Goal: Information Seeking & Learning: Check status

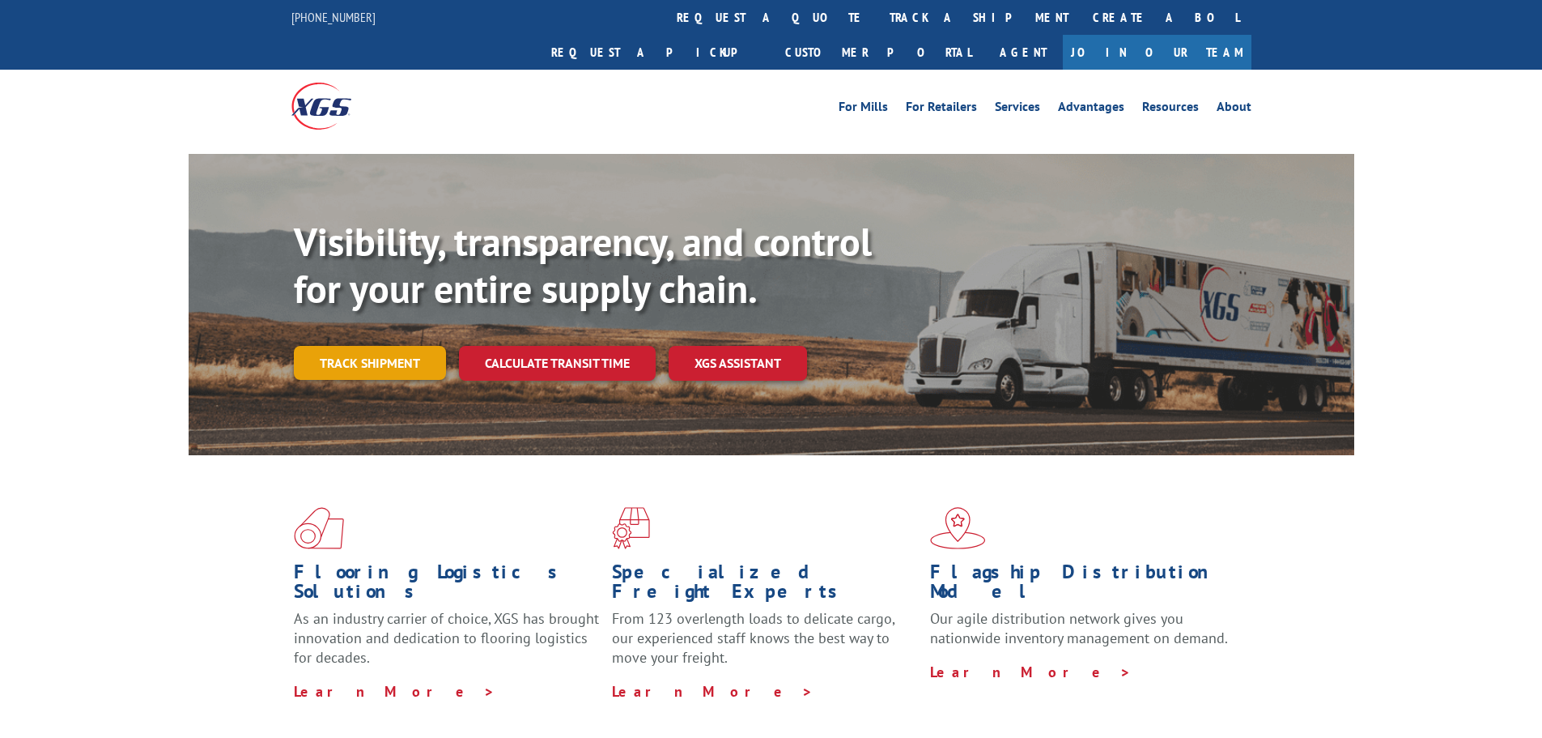
click at [385, 346] on link "Track shipment" at bounding box center [370, 363] width 152 height 34
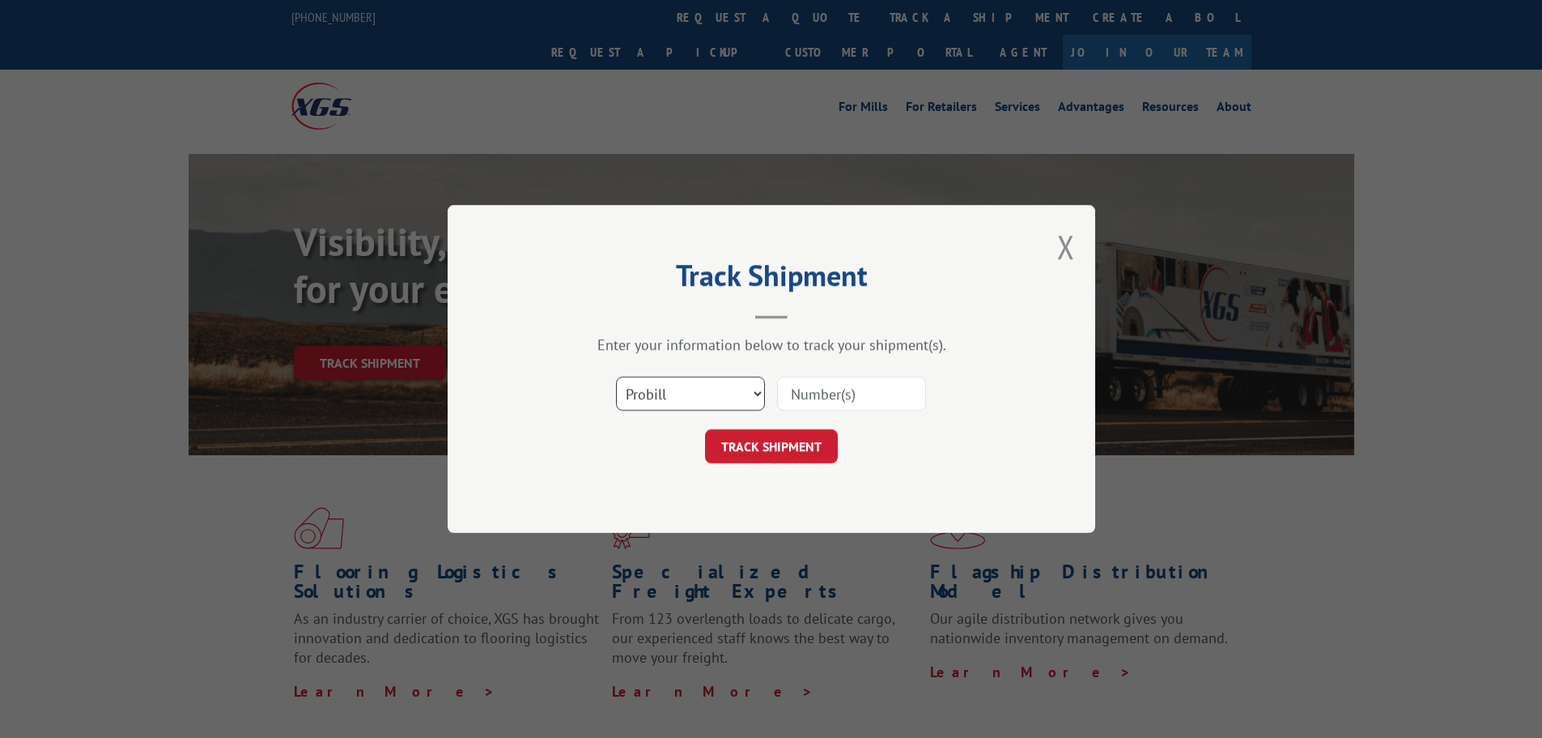
click at [762, 387] on select "Select category... Probill BOL PO" at bounding box center [690, 393] width 149 height 34
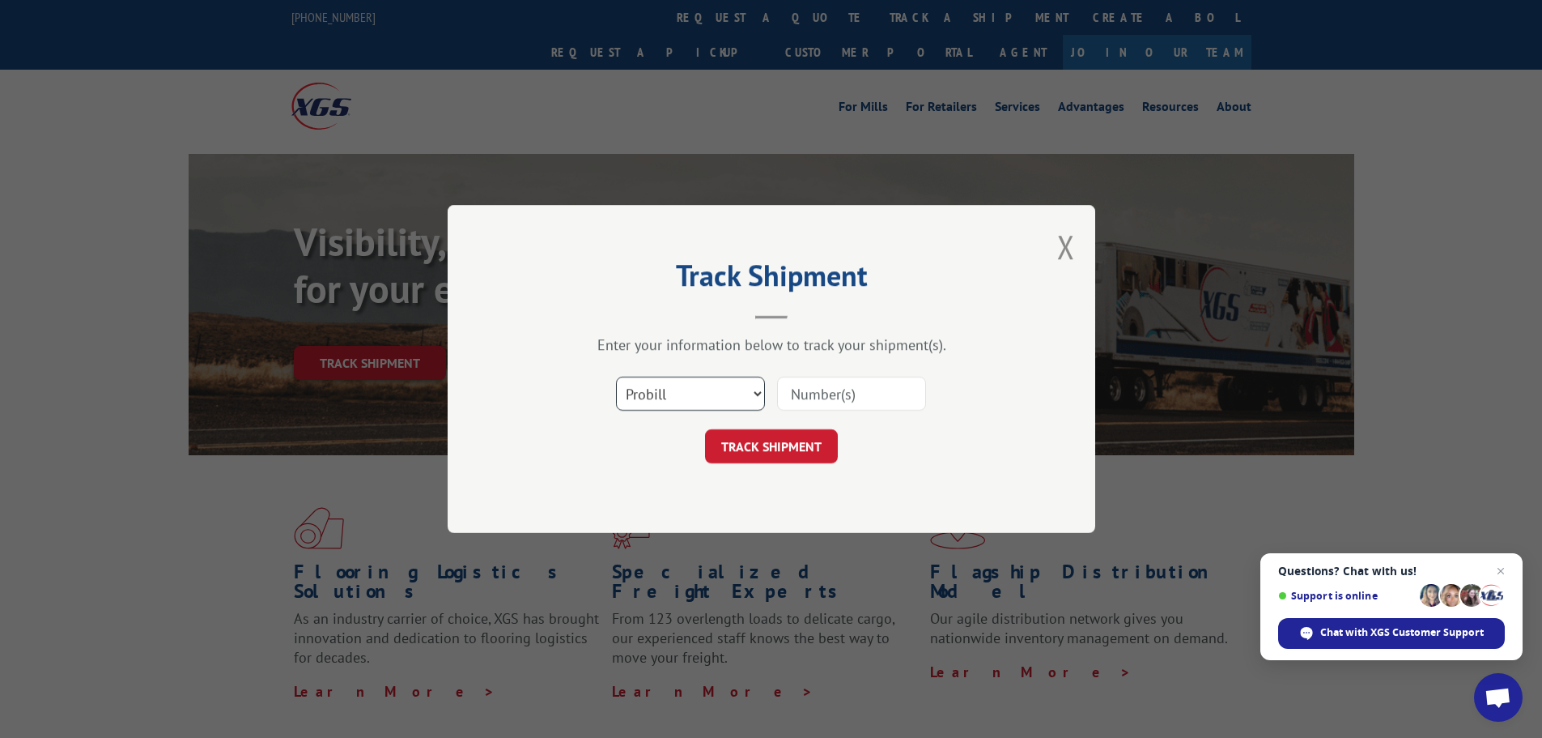
select select "bol"
click at [616, 376] on select "Select category... Probill BOL PO" at bounding box center [690, 393] width 149 height 34
click at [815, 377] on input at bounding box center [851, 393] width 149 height 34
paste input "31459503"
type input "31459503"
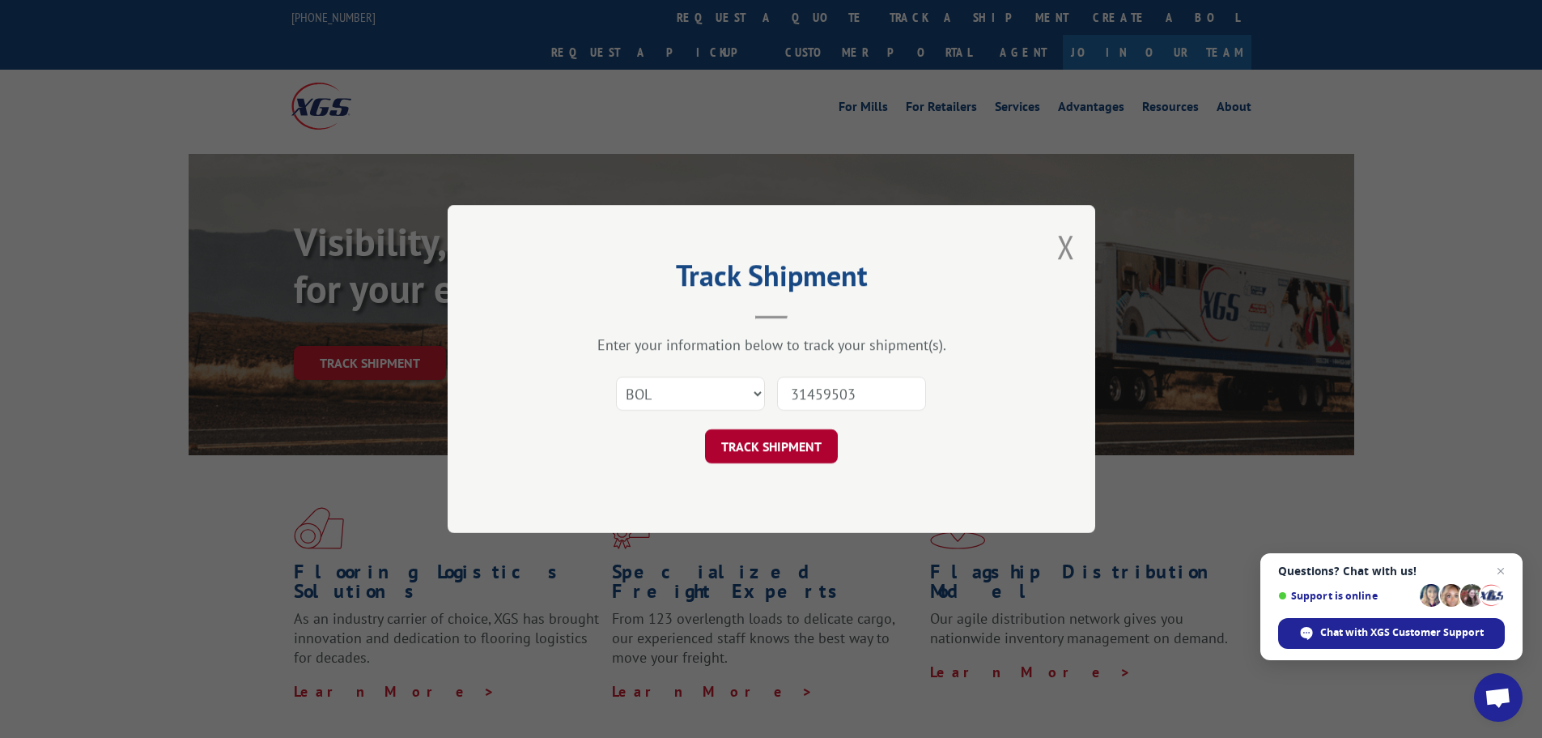
drag, startPoint x: 789, startPoint y: 419, endPoint x: 806, endPoint y: 448, distance: 33.0
click at [791, 423] on form "Select category... Probill BOL PO 31459503 TRACK SHIPMENT" at bounding box center [772, 415] width 486 height 96
click at [809, 453] on button "TRACK SHIPMENT" at bounding box center [771, 446] width 133 height 34
